Goal: Communication & Community: Answer question/provide support

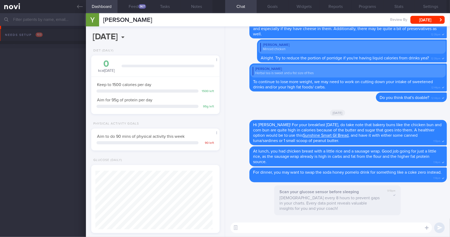
scroll to position [78, 120]
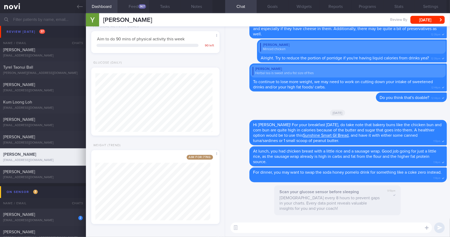
click at [131, 9] on button "Feed 367" at bounding box center [134, 6] width 32 height 13
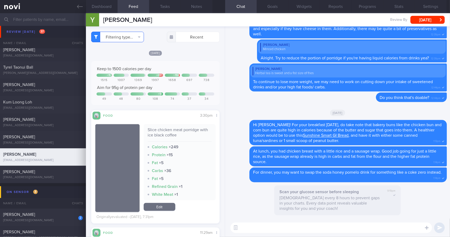
click at [122, 40] on button "Filtering type..." at bounding box center [117, 37] width 53 height 11
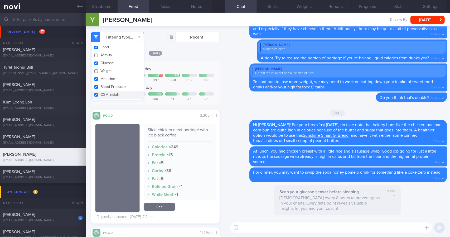
click at [122, 40] on button "Filtering type..." at bounding box center [117, 37] width 53 height 11
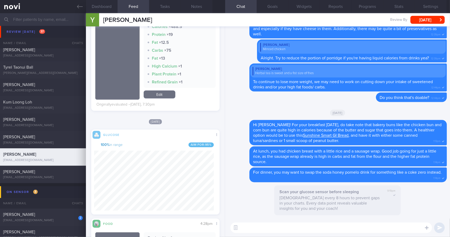
scroll to position [317, 0]
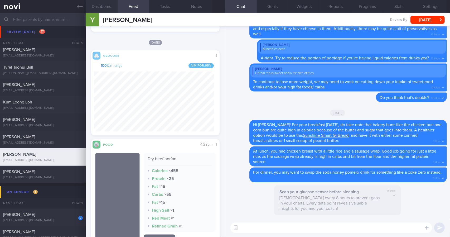
click at [107, 9] on button "Dashboard" at bounding box center [102, 6] width 32 height 13
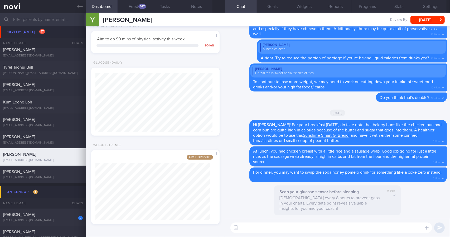
click at [279, 230] on textarea at bounding box center [332, 227] width 202 height 11
type textarea "Hi [PERSON_NAME]! How does your weight look like this week?"
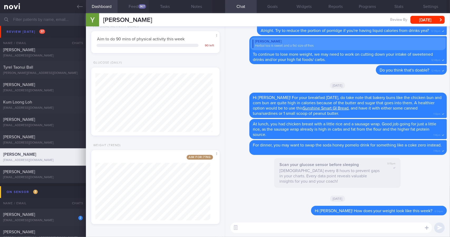
click at [135, 7] on button "Feed 367" at bounding box center [134, 6] width 32 height 13
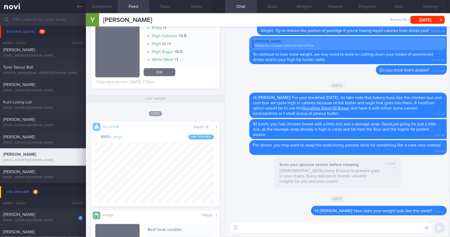
scroll to position [990, 0]
click at [294, 235] on div "​ ​" at bounding box center [337, 227] width 225 height 18
click at [302, 231] on textarea at bounding box center [332, 227] width 202 height 11
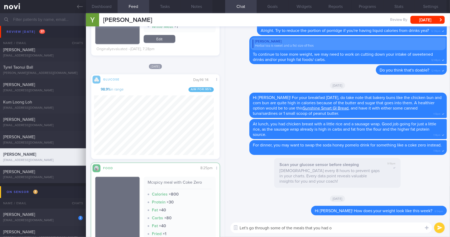
scroll to position [623, 0]
type textarea "Let's go through some of the meals that you had over the weekend."
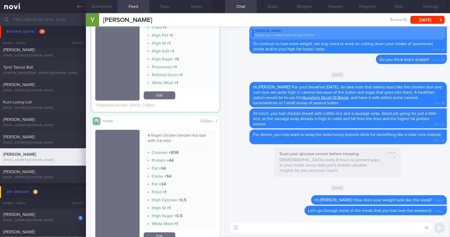
scroll to position [834, 0]
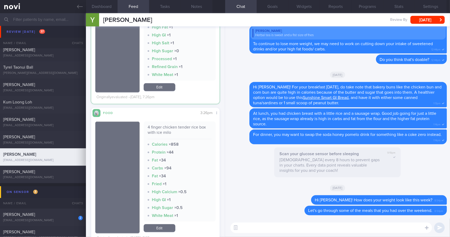
click at [277, 231] on textarea at bounding box center [332, 227] width 202 height 11
click at [353, 230] on textarea at bounding box center [332, 227] width 202 height 11
click at [356, 224] on textarea at bounding box center [332, 227] width 202 height 11
click at [162, 126] on div "4 finger chicken tender rice box with ice milo" at bounding box center [180, 132] width 64 height 15
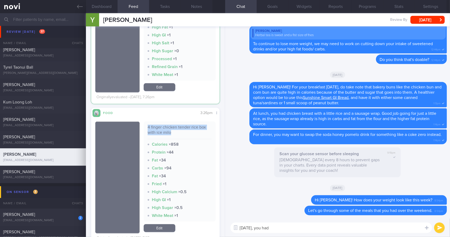
click at [162, 126] on div "4 finger chicken tender rice box with ice milo" at bounding box center [180, 132] width 64 height 15
copy div "4 finger chicken tender rice box with ice milo"
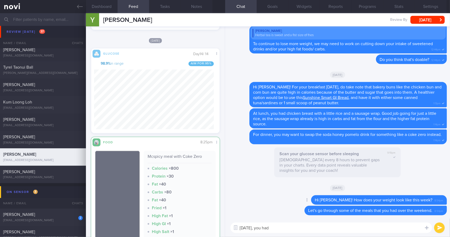
scroll to position [78, 120]
click at [294, 233] on div "[DATE], you had [DATE], you had ​ [DATE], you had ​" at bounding box center [337, 227] width 225 height 18
click at [298, 231] on textarea "[DATE], you had" at bounding box center [332, 227] width 202 height 11
paste textarea "4 finger chicken tender rice box with ice milo"
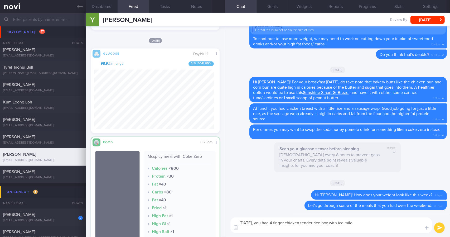
scroll to position [0, 0]
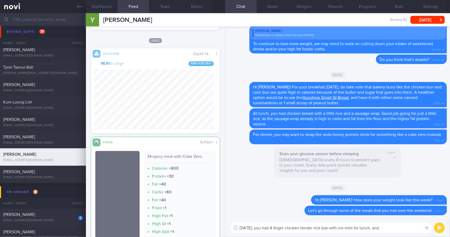
click at [190, 153] on div "Mcspicy meal with Coke Zero Calories × 800 Protein × 30 Fat × 40 Carbs × 80 Fat…" at bounding box center [180, 210] width 72 height 118
copy div "Mcspicy meal with Coke Zero"
click at [411, 228] on textarea "[DATE], you had 4 finger chicken tender rice box with ice milo for lunch, and" at bounding box center [332, 227] width 202 height 11
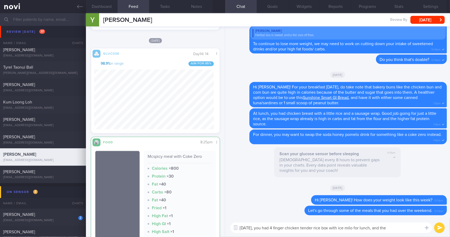
paste textarea "Mcspicy meal with Coke Zero"
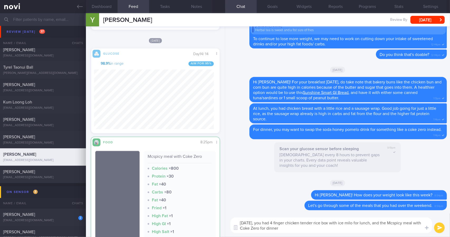
type textarea "[DATE], you had 4 finger chicken tender rice box with ice milo for lunch, and t…"
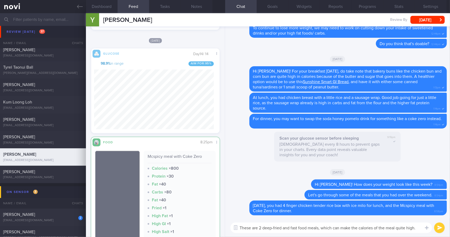
type textarea "These are 2 deep-fried and fast food meals, which can make the calories of the …"
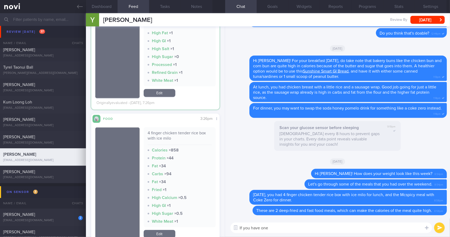
scroll to position [828, 0]
type textarea "Try to keep to 1 max per day, and no more than twice a week if possible."
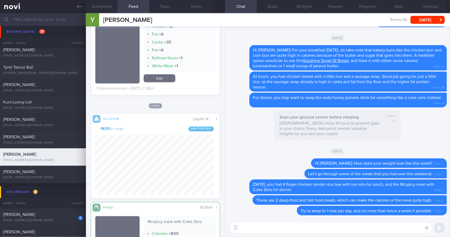
scroll to position [78, 120]
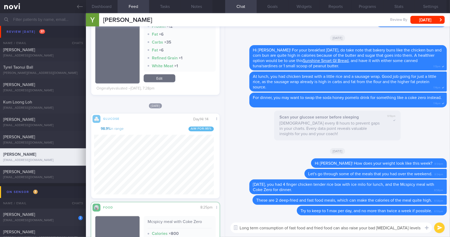
type textarea "Long term consumption of fast food and fried food can also raise your bad [MEDI…"
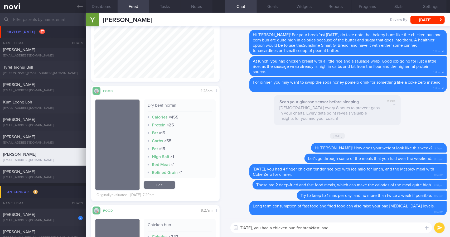
scroll to position [369, 0]
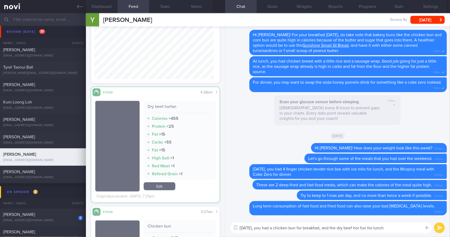
click at [405, 228] on textarea "[DATE], you had a chicken bun for breakfast, and the dry beef hor fun for lunch." at bounding box center [332, 227] width 202 height 11
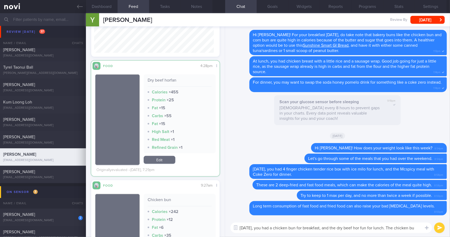
scroll to position [0, 0]
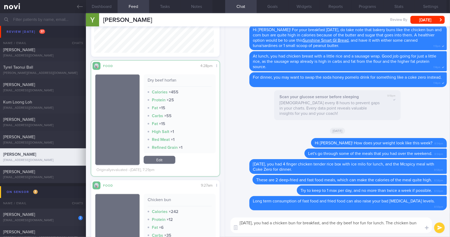
click at [367, 233] on textarea "[DATE], you had a chicken bun for breakfast, and the dry beef hor fun for lunch…" at bounding box center [332, 225] width 202 height 16
click at [359, 226] on textarea "[DATE], you had a chicken bun for breakfast, and the dry beef hor fun for lunch…" at bounding box center [332, 225] width 202 height 16
click at [280, 98] on strong "Scan your glucose sensor before sleeping" at bounding box center [319, 97] width 79 height 4
click at [362, 226] on textarea "[DATE], you had a chicken bun for breakfast, and the dry beef hor fun for lunch…" at bounding box center [332, 225] width 202 height 16
click at [356, 227] on textarea "[DATE], you had a chicken bun for breakfast, and the dry beef hor fun for lunch…" at bounding box center [332, 225] width 202 height 16
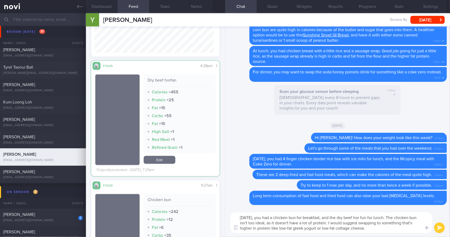
type textarea "[DATE], you had a chicken bun for breakfast, and the dry beef hor fun for lunch…"
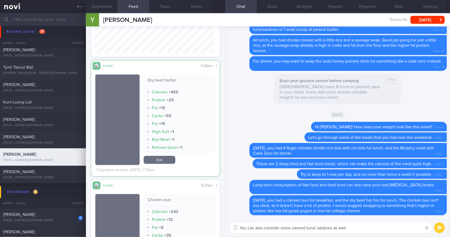
type textarea "You can also consider some canned tuna/ sardines as well."
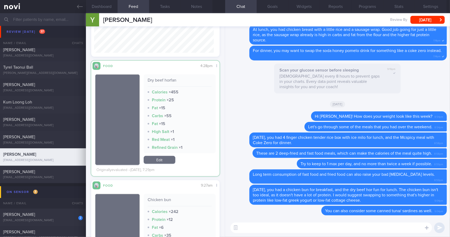
click at [290, 228] on textarea at bounding box center [332, 227] width 202 height 11
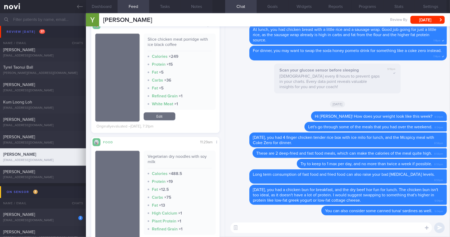
scroll to position [79, 0]
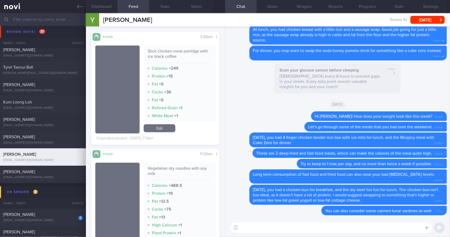
click at [170, 169] on div "Vegetarian dry noodles with soy milk" at bounding box center [180, 173] width 64 height 15
copy div "Vegetarian dry noodles with soy milk"
click at [270, 228] on textarea at bounding box center [332, 227] width 202 height 11
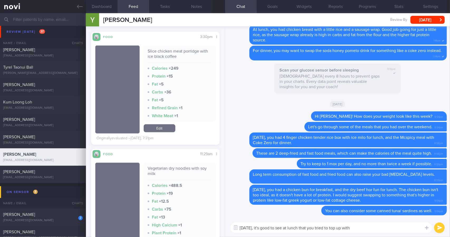
drag, startPoint x: 383, startPoint y: 235, endPoint x: 385, endPoint y: 233, distance: 3.0
click at [383, 235] on div "[DATE], it's good to see at lunch that you tried to top up with [DATE], it's go…" at bounding box center [337, 227] width 225 height 18
click at [387, 229] on textarea "[DATE], it's good to see at lunch that you tried to top up with" at bounding box center [332, 227] width 202 height 11
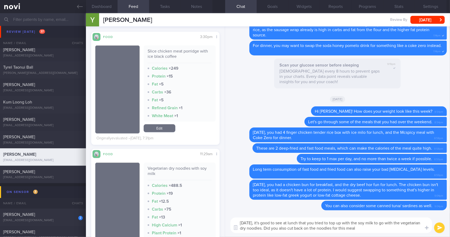
type textarea "[DATE], it's good to see at lunch that you tried to top up with the soy milk to…"
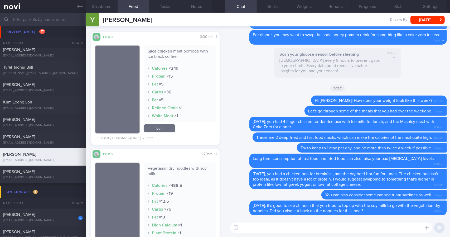
click at [387, 229] on textarea at bounding box center [332, 227] width 202 height 11
click at [168, 51] on div "Slice chicken meat porridge with ice black coffee" at bounding box center [180, 56] width 64 height 15
copy div "Slice chicken meat porridge with ice black coffee"
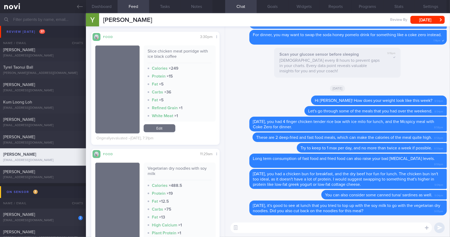
click at [266, 228] on textarea at bounding box center [332, 227] width 202 height 11
paste textarea "Slice chicken meat porridge with ice black coffee"
click at [383, 229] on textarea "For lunch (Slice chicken meat porridge with ice black coffee), this meal" at bounding box center [332, 227] width 202 height 11
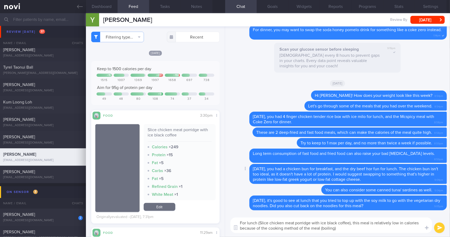
type textarea "For lunch (Slice chicken meat porridge with ice black coffee), this meal is rel…"
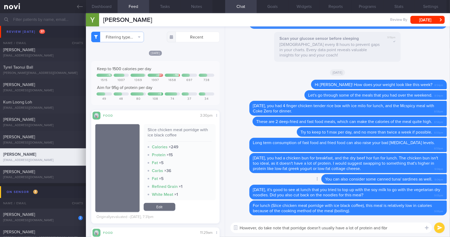
type textarea "However, do take note that porridge doesn't usually have a lot of protein and f…"
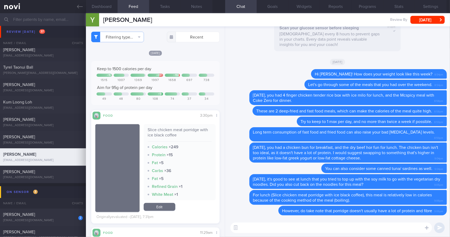
click at [315, 229] on textarea at bounding box center [332, 227] width 202 height 11
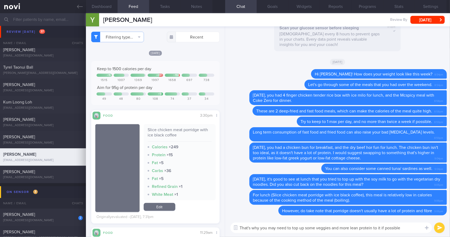
type textarea "That's why you may need to top up some veggies and more lean protein to it if p…"
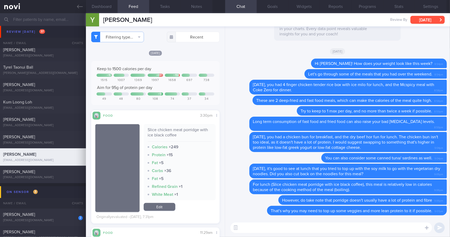
click at [431, 16] on button "[DATE]" at bounding box center [428, 20] width 34 height 8
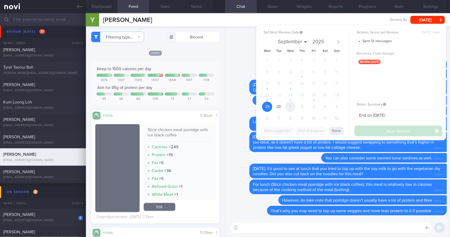
click at [290, 107] on span "1" at bounding box center [290, 107] width 10 height 10
select select "9"
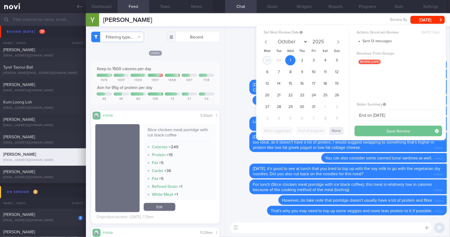
click at [388, 129] on button "Save Review" at bounding box center [399, 131] width 88 height 11
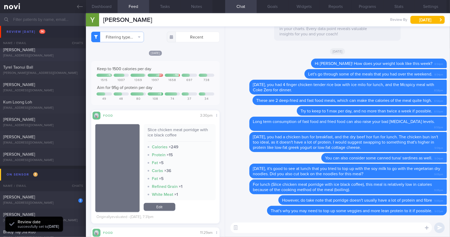
scroll to position [78, 120]
click at [80, 9] on icon at bounding box center [80, 7] width 6 height 6
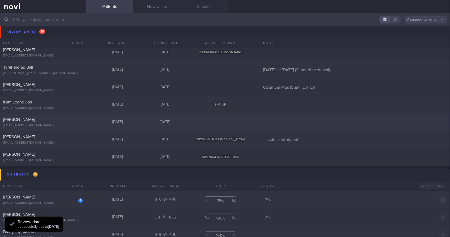
click at [77, 121] on div "[PERSON_NAME]" at bounding box center [42, 119] width 78 height 5
select select "8"
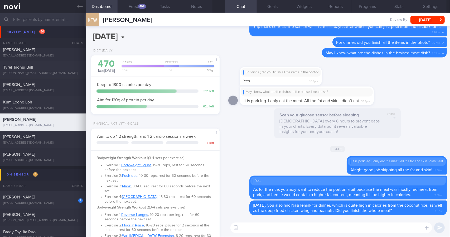
scroll to position [59, 117]
click at [137, 7] on button "Feed 496" at bounding box center [134, 6] width 32 height 13
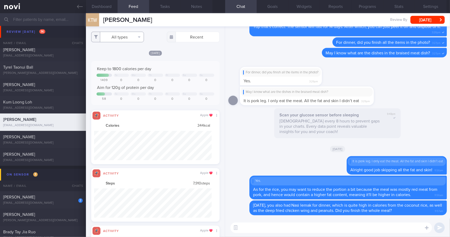
click at [131, 37] on button "All types" at bounding box center [117, 37] width 53 height 11
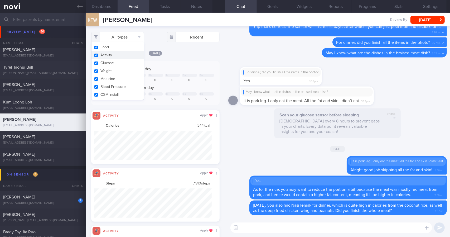
click at [127, 58] on button "Activity" at bounding box center [118, 55] width 52 height 8
checkbox input "false"
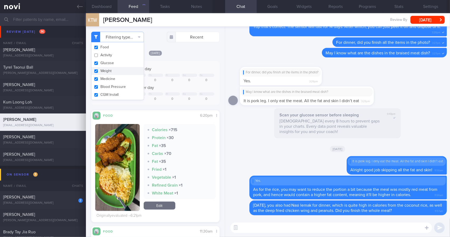
click at [125, 69] on button "Weight" at bounding box center [118, 71] width 52 height 8
checkbox input "false"
click at [107, 12] on button "Dashboard" at bounding box center [102, 6] width 32 height 13
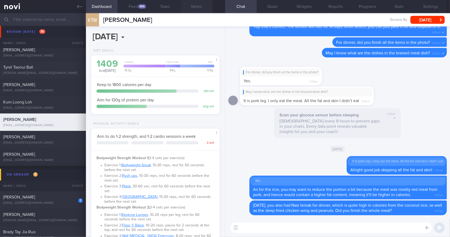
click at [197, 12] on button "Notes" at bounding box center [197, 6] width 32 height 13
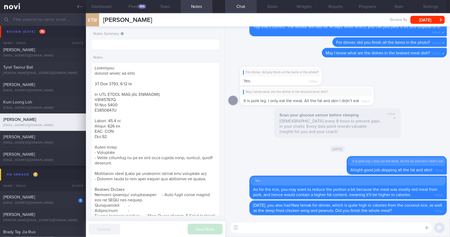
click at [297, 227] on textarea at bounding box center [332, 227] width 202 height 11
click at [139, 49] on form "Notes Summary Notes" at bounding box center [155, 122] width 128 height 187
click at [144, 46] on input "text" at bounding box center [155, 44] width 128 height 11
type input "Ends on ([DATE])"
click at [313, 230] on textarea at bounding box center [332, 227] width 202 height 11
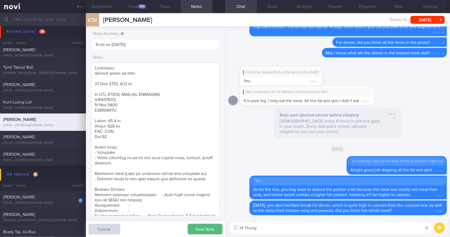
type textarea "Hi Thong"
click at [275, 227] on textarea at bounding box center [332, 227] width 202 height 11
click at [413, 229] on textarea "Hi Thong Wee! As your 1-month program has ended, I will see you during our revi…" at bounding box center [332, 227] width 202 height 11
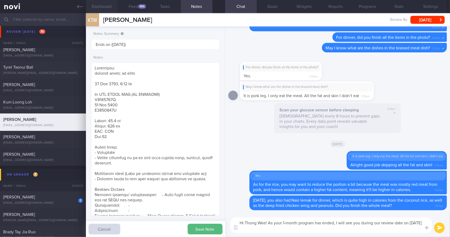
click at [106, 7] on button "Dashboard" at bounding box center [102, 6] width 32 height 13
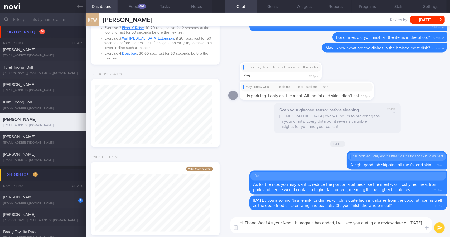
scroll to position [209, 0]
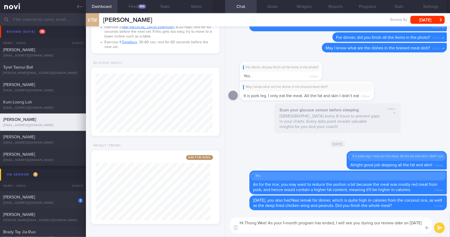
click at [370, 227] on textarea "Hi Thong Wee! As your 1-month program has ended, I will see you during our revi…" at bounding box center [332, 225] width 202 height 16
click at [127, 5] on button "Feed 496" at bounding box center [134, 6] width 32 height 13
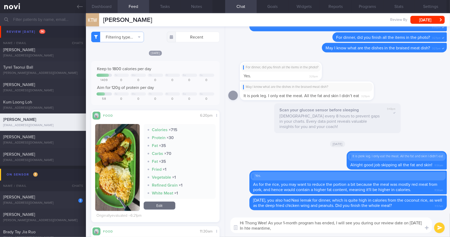
click at [112, 8] on button "Dashboard" at bounding box center [102, 6] width 32 height 13
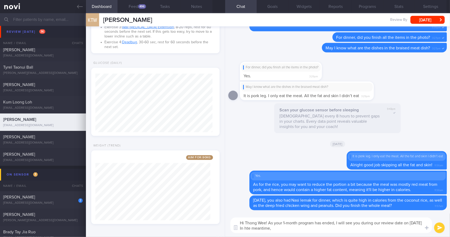
click at [291, 228] on textarea "Hi Thong Wee! As your 1-month program has ended, I will see you during our revi…" at bounding box center [332, 225] width 202 height 16
type textarea "Hi Thong Wee! As your 1-month program has ended, I will see you during our revi…"
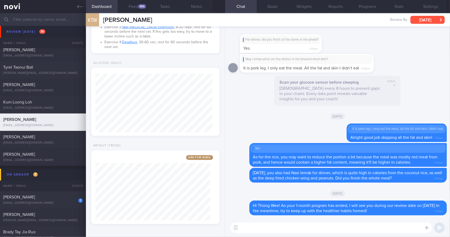
click at [434, 18] on button "[DATE]" at bounding box center [428, 20] width 34 height 8
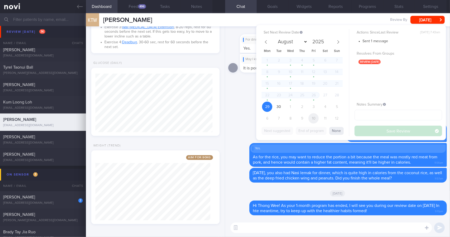
click at [314, 119] on span "10" at bounding box center [314, 118] width 10 height 10
select select "9"
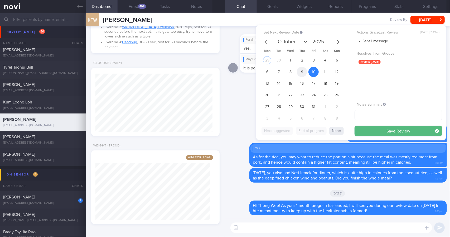
click at [303, 71] on span "9" at bounding box center [302, 72] width 10 height 10
click at [366, 132] on button "Save Review" at bounding box center [399, 131] width 88 height 11
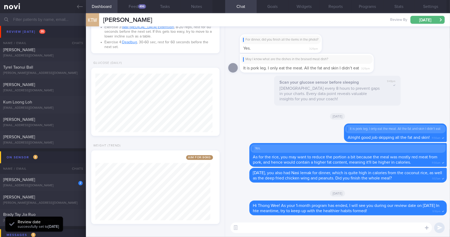
scroll to position [59, 117]
click at [80, 10] on link at bounding box center [43, 6] width 86 height 13
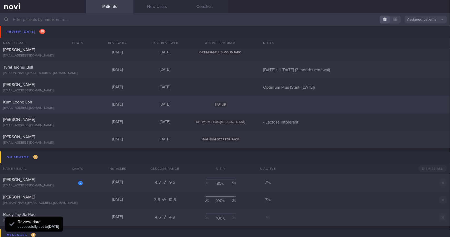
scroll to position [501, 0]
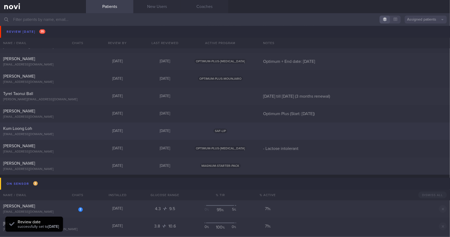
click at [74, 129] on div "Kum Loong Loh" at bounding box center [42, 128] width 78 height 5
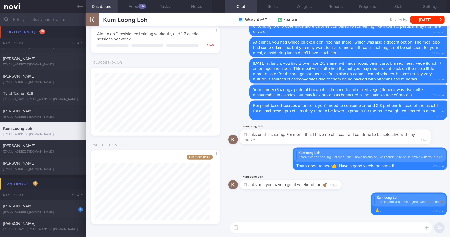
scroll to position [59, 117]
click at [138, 5] on button "Feed 494" at bounding box center [134, 6] width 32 height 13
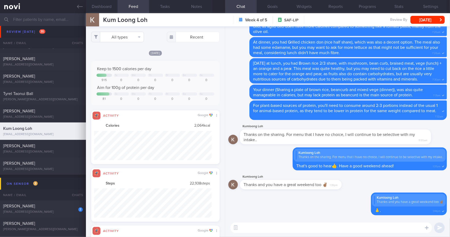
scroll to position [29, 118]
click at [122, 36] on button "All types" at bounding box center [117, 37] width 53 height 11
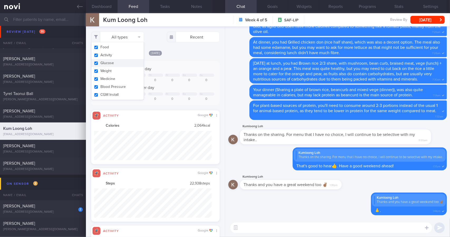
click at [126, 57] on button "Activity" at bounding box center [118, 55] width 52 height 8
checkbox input "false"
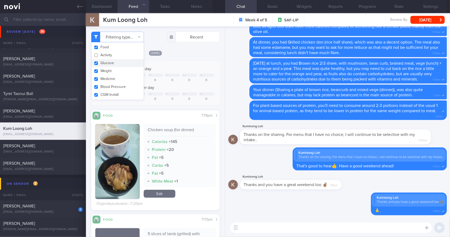
click at [125, 66] on button "Glucose" at bounding box center [118, 63] width 52 height 8
checkbox input "false"
click at [128, 70] on button "Weight" at bounding box center [118, 71] width 52 height 8
checkbox input "false"
click at [130, 62] on button "Glucose" at bounding box center [118, 63] width 52 height 8
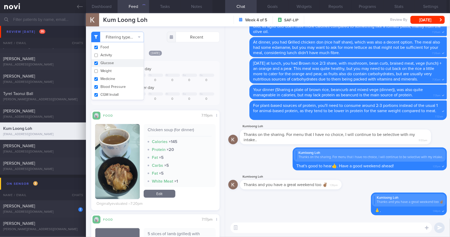
checkbox input "true"
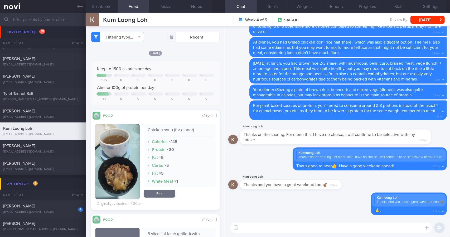
click at [173, 61] on div "Keep to 1500 calories per day Tu We Th Fr Sa Su 915 0 0 0 0 0 0 Aim for 100g of…" at bounding box center [155, 83] width 128 height 44
click at [73, 8] on link at bounding box center [43, 6] width 86 height 13
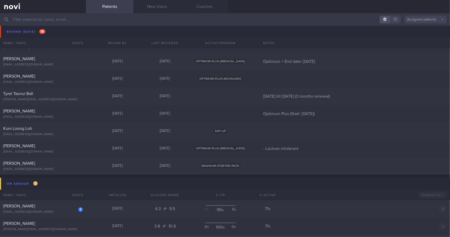
click at [67, 30] on div "[EMAIL_ADDRESS][DOMAIN_NAME]" at bounding box center [43, 30] width 80 height 4
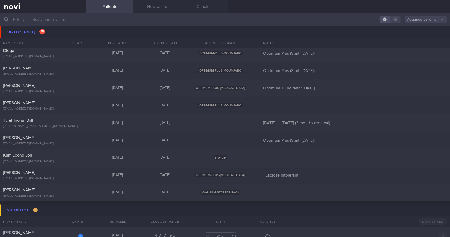
scroll to position [449, 0]
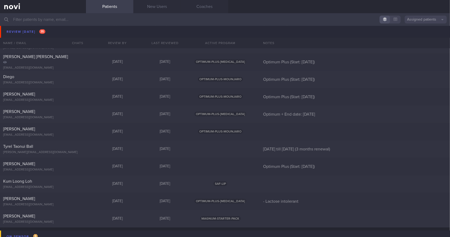
click at [44, 31] on div "[EMAIL_ADDRESS][DOMAIN_NAME]" at bounding box center [43, 33] width 80 height 4
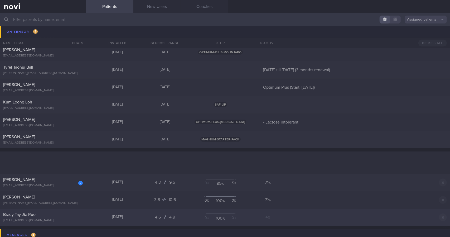
scroll to position [660, 0]
